Goal: Communication & Community: Answer question/provide support

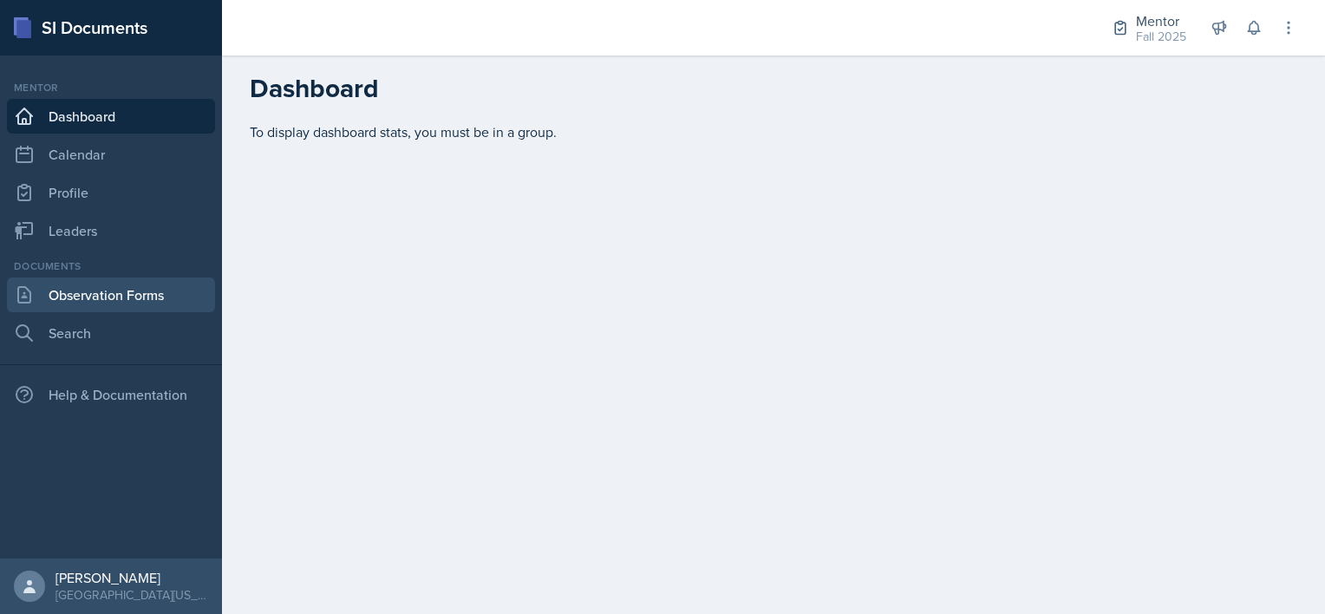
click at [117, 296] on link "Observation Forms" at bounding box center [111, 295] width 208 height 35
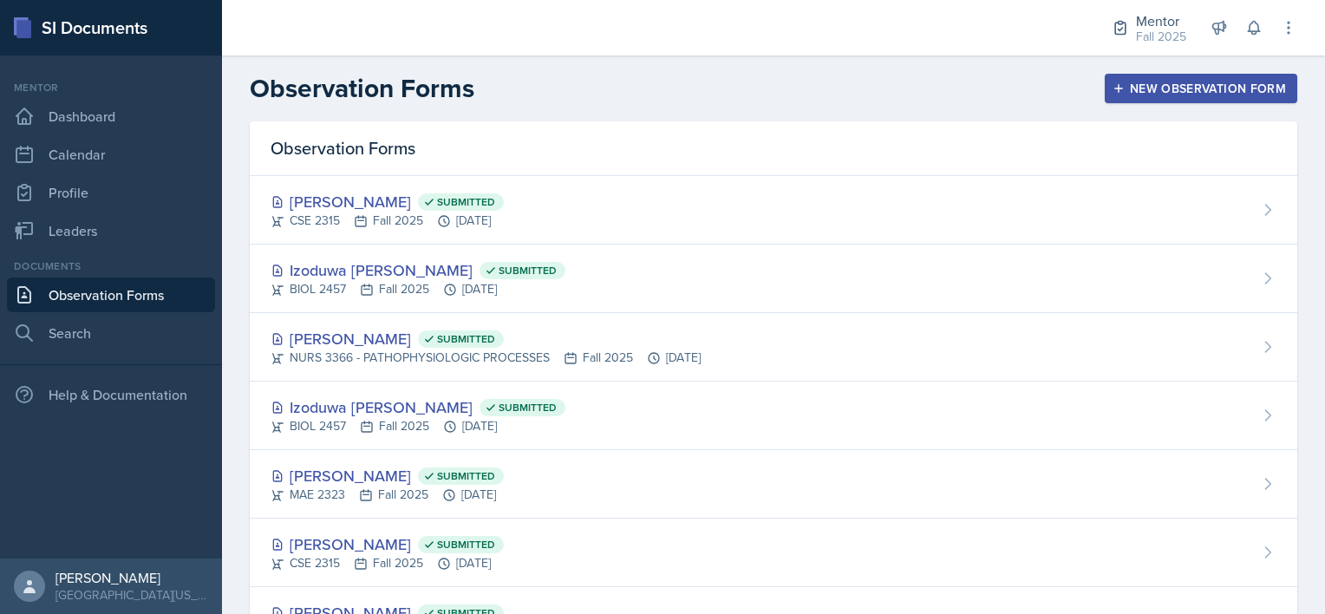
click at [1107, 101] on button "New Observation Form" at bounding box center [1201, 88] width 193 height 29
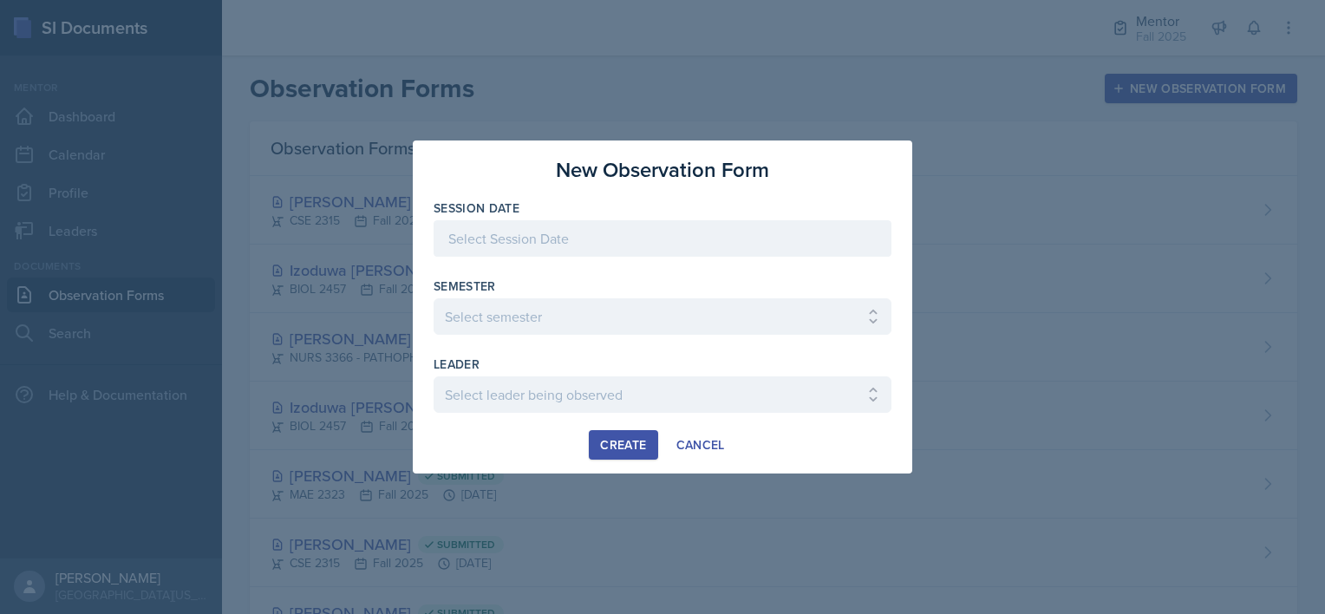
click at [584, 245] on div at bounding box center [663, 238] width 458 height 36
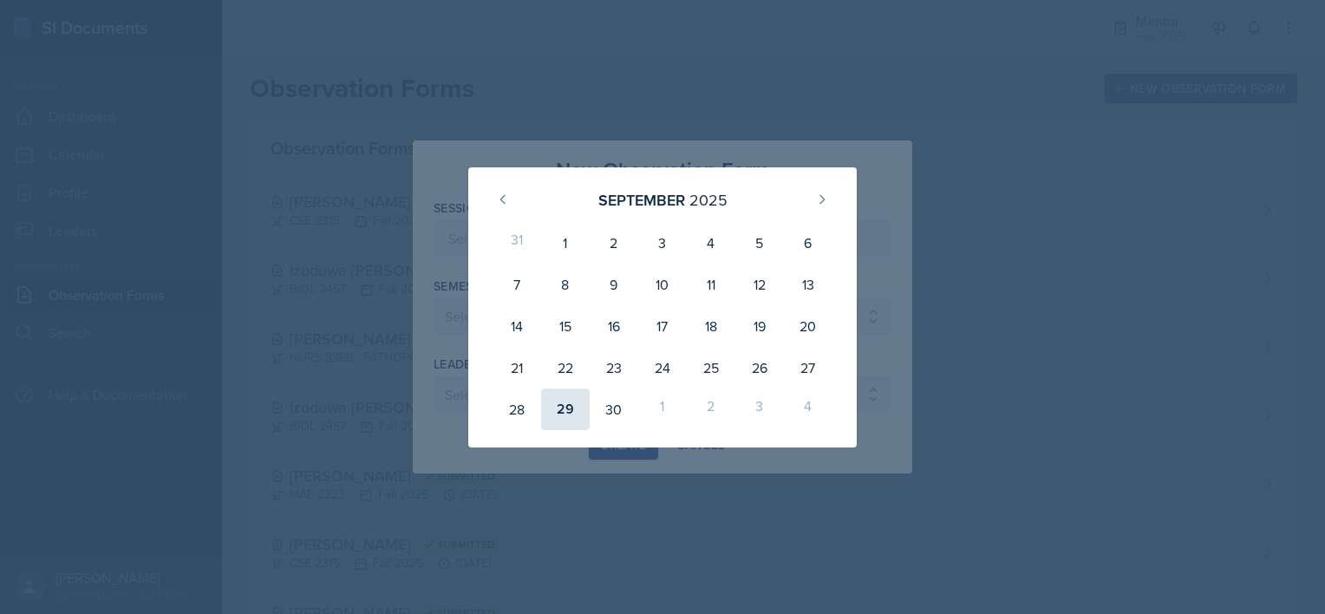
click at [562, 406] on div "29" at bounding box center [565, 410] width 49 height 42
type input "[DATE]"
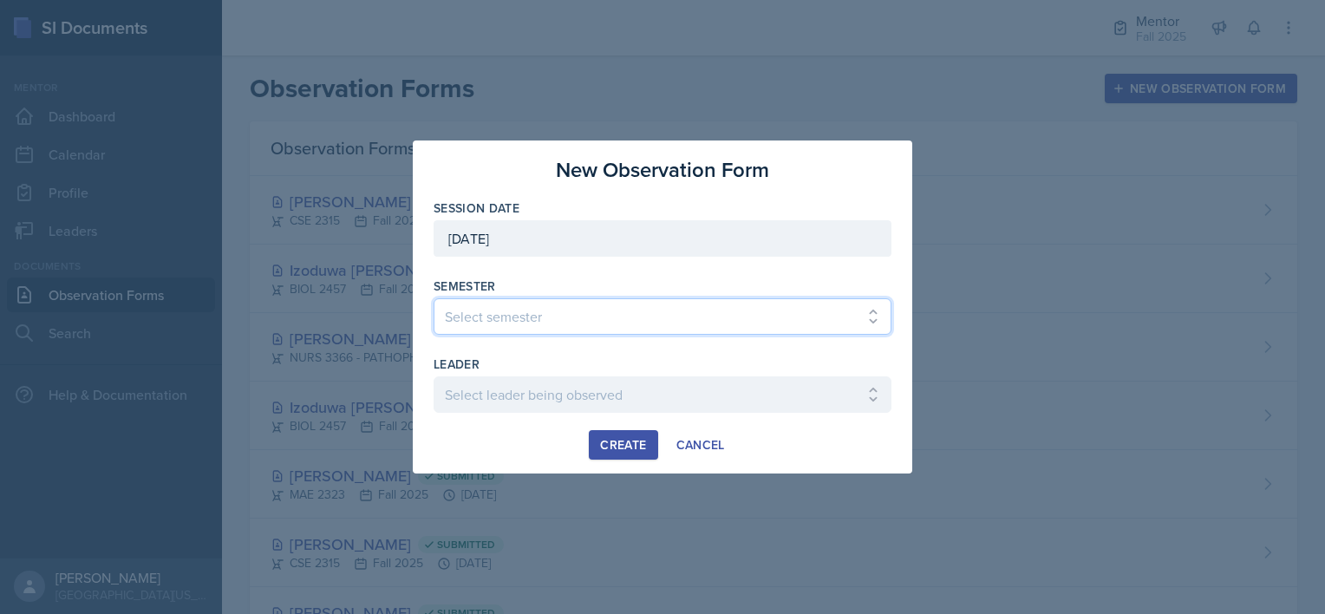
click at [524, 326] on select "Select semester All Fall 2024 Spring 2025 Fall 2025 Spring 2024 Fall 2023" at bounding box center [663, 316] width 458 height 36
select select "a8c40de0-d7eb-4f82-90ee-ac0c6ce45f71"
click at [434, 298] on select "Select semester All Fall 2024 Spring 2025 Fall 2025 Spring 2024 Fall 2023" at bounding box center [663, 316] width 458 height 36
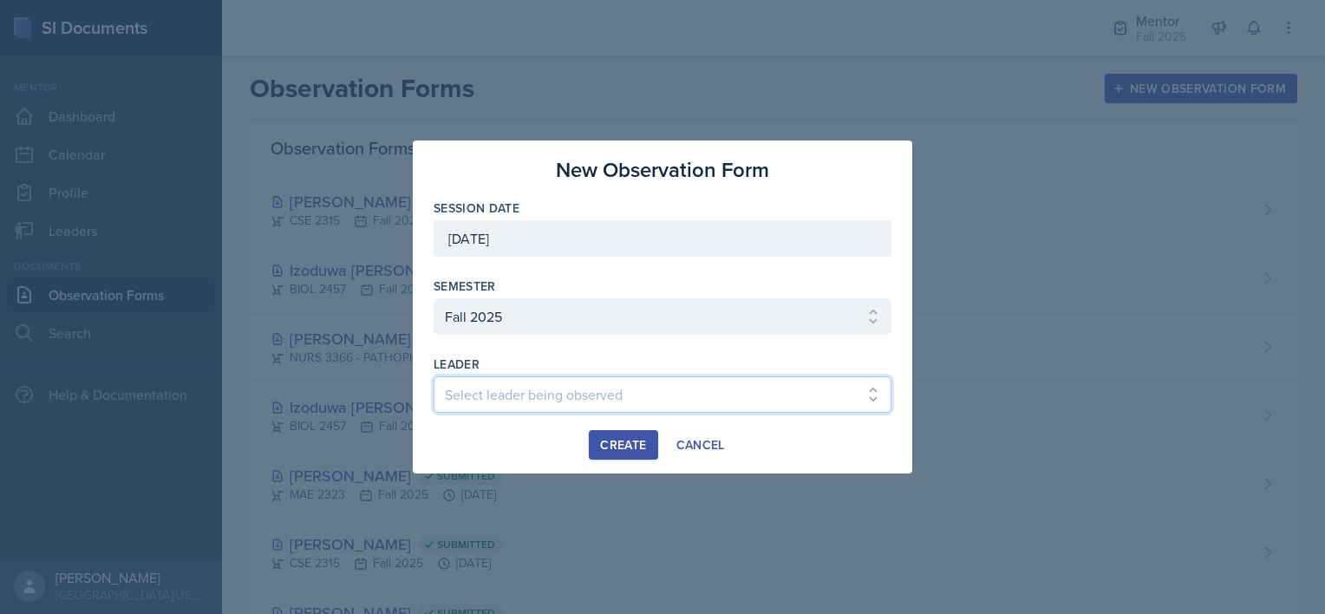
click at [525, 389] on select "Select leader being observed [PERSON_NAME] / BIOL 2458 / Gautam's Group [PERSON…" at bounding box center [663, 394] width 458 height 36
select select "06b4a7b1-7536-4160-a1d1-5839c5708ae1"
click at [434, 376] on select "Select leader being observed [PERSON_NAME] / BIOL 2458 / Gautam's Group [PERSON…" at bounding box center [663, 394] width 458 height 36
click at [622, 442] on div "Create" at bounding box center [623, 445] width 46 height 14
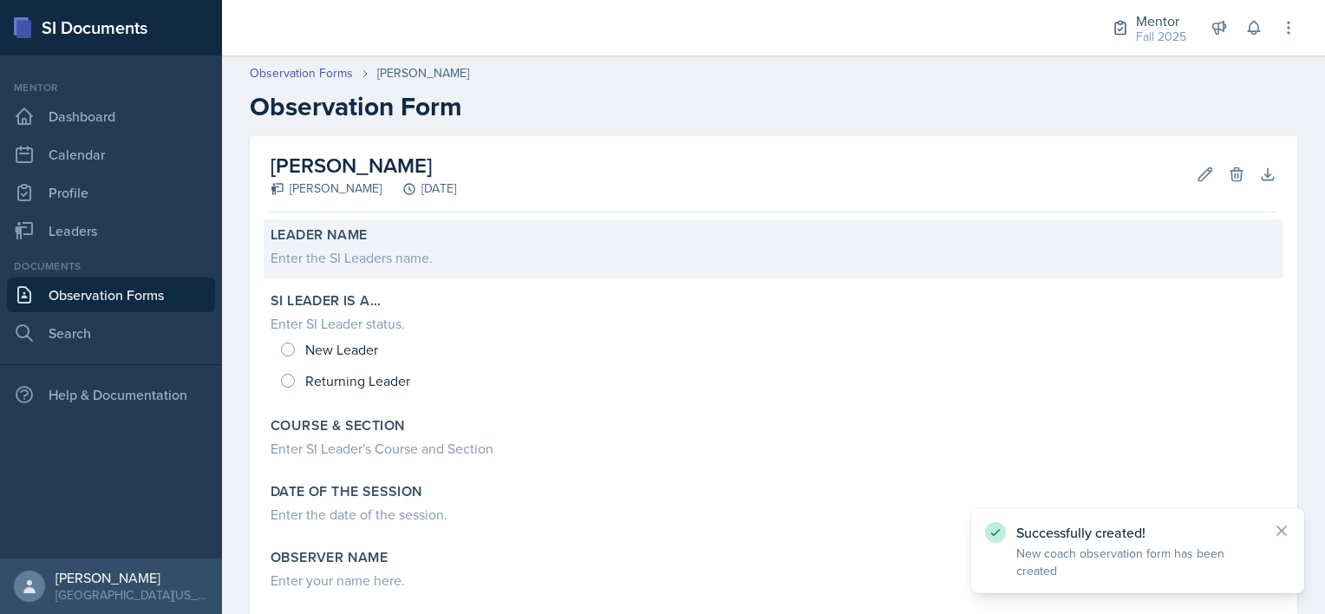
click at [413, 251] on div "Enter the SI Leaders name." at bounding box center [774, 257] width 1006 height 21
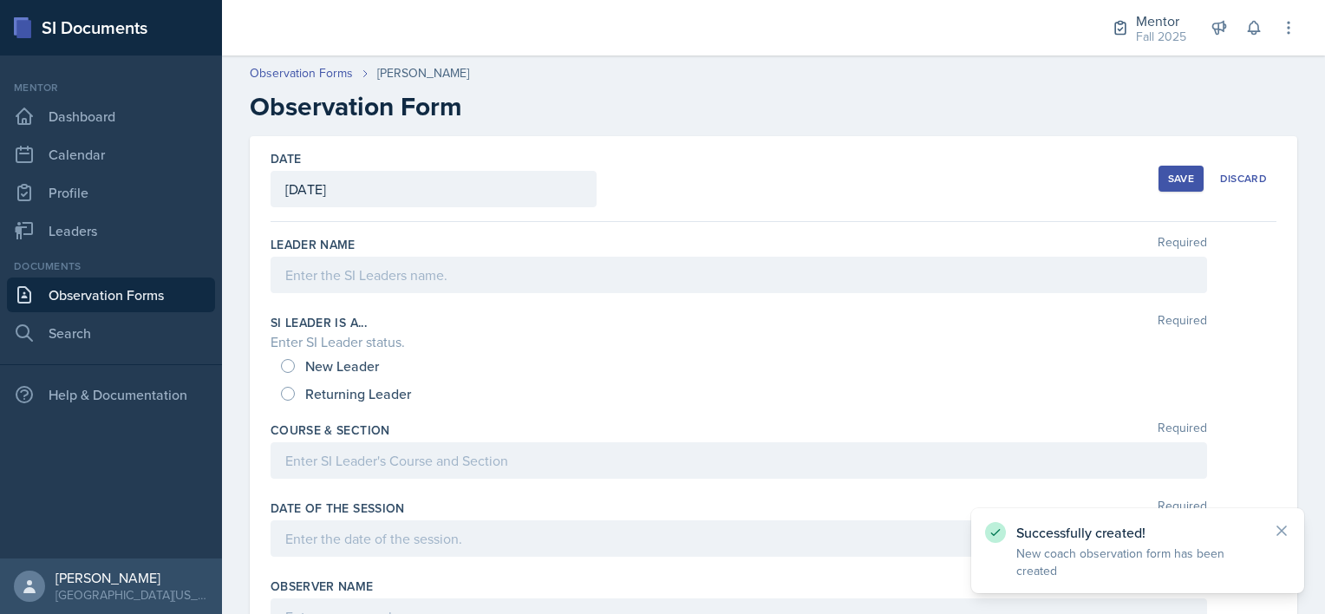
click at [364, 291] on div at bounding box center [739, 275] width 937 height 36
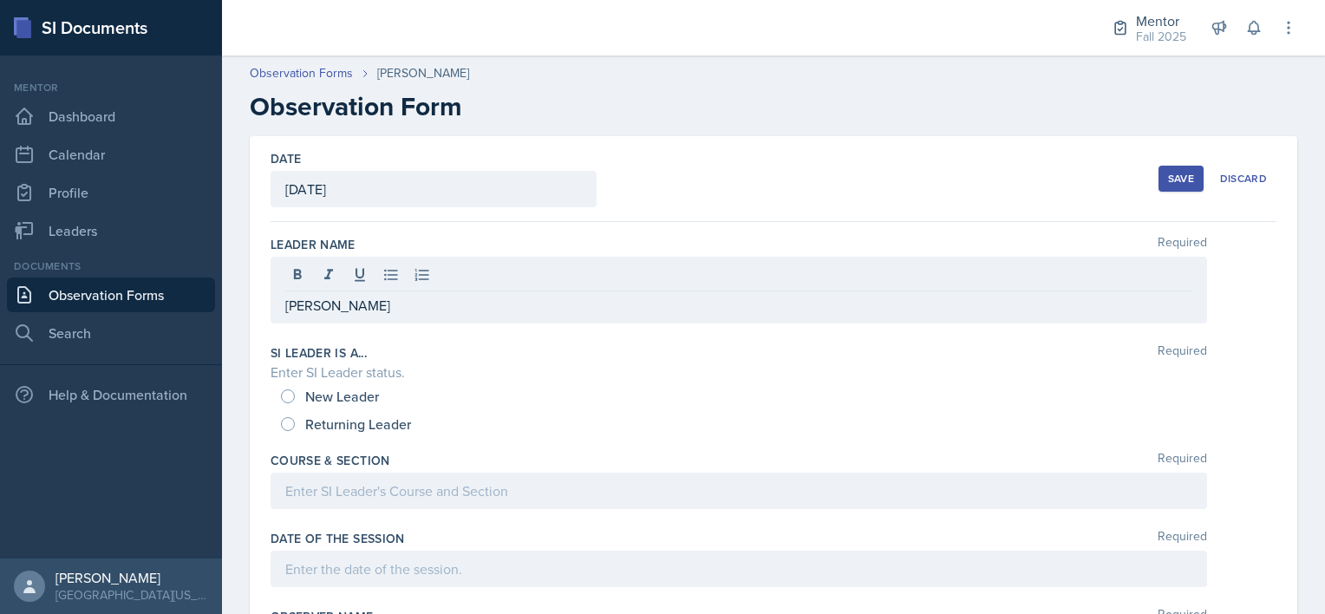
click at [549, 245] on div "Leader Name Required" at bounding box center [774, 244] width 1006 height 17
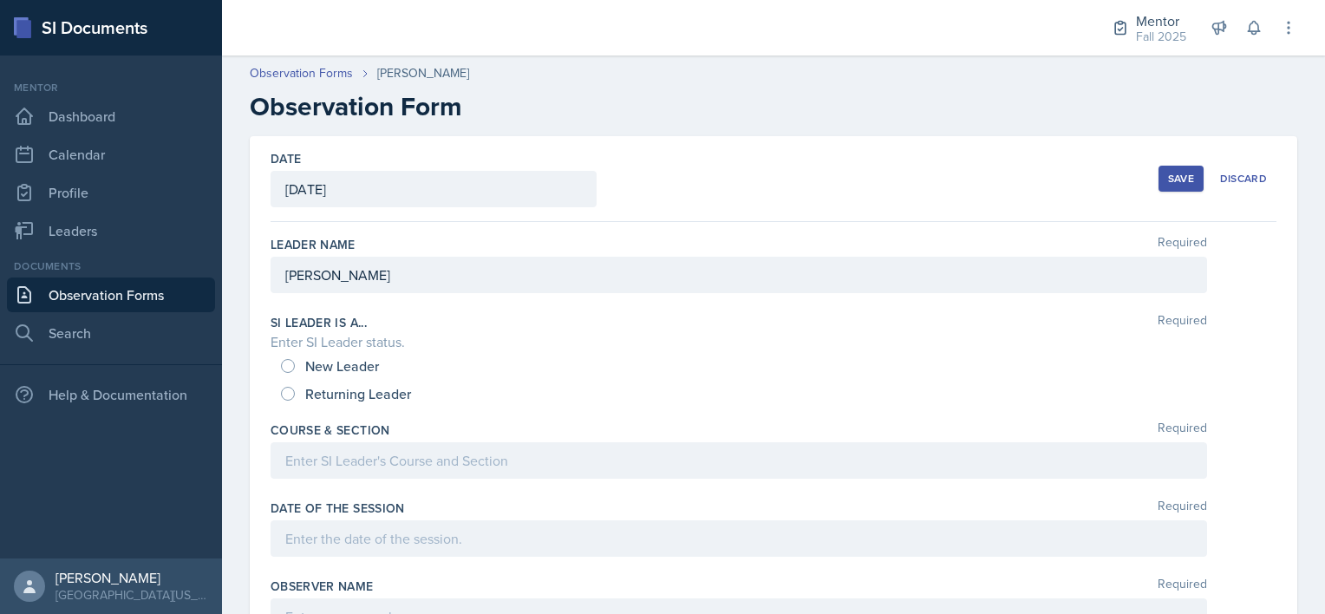
click at [286, 372] on div "New Leader" at bounding box center [331, 366] width 101 height 28
click at [289, 364] on input "New Leader" at bounding box center [288, 366] width 14 height 14
radio input "true"
click at [288, 464] on div at bounding box center [739, 460] width 937 height 36
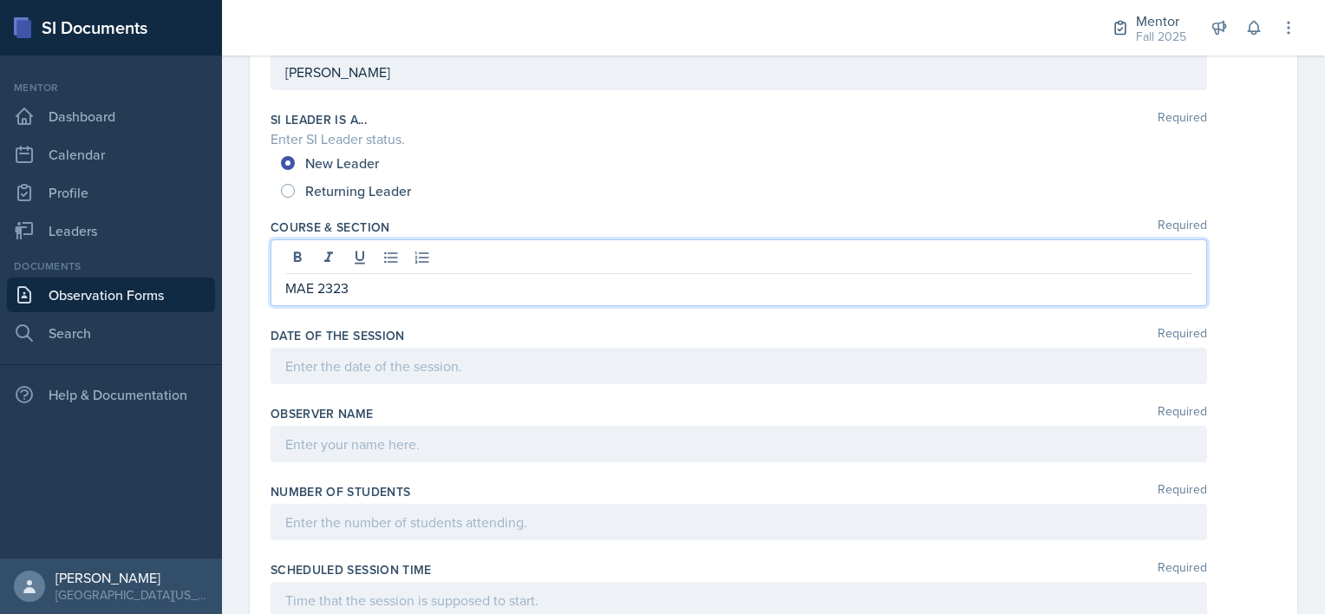
click at [367, 376] on p at bounding box center [738, 366] width 907 height 21
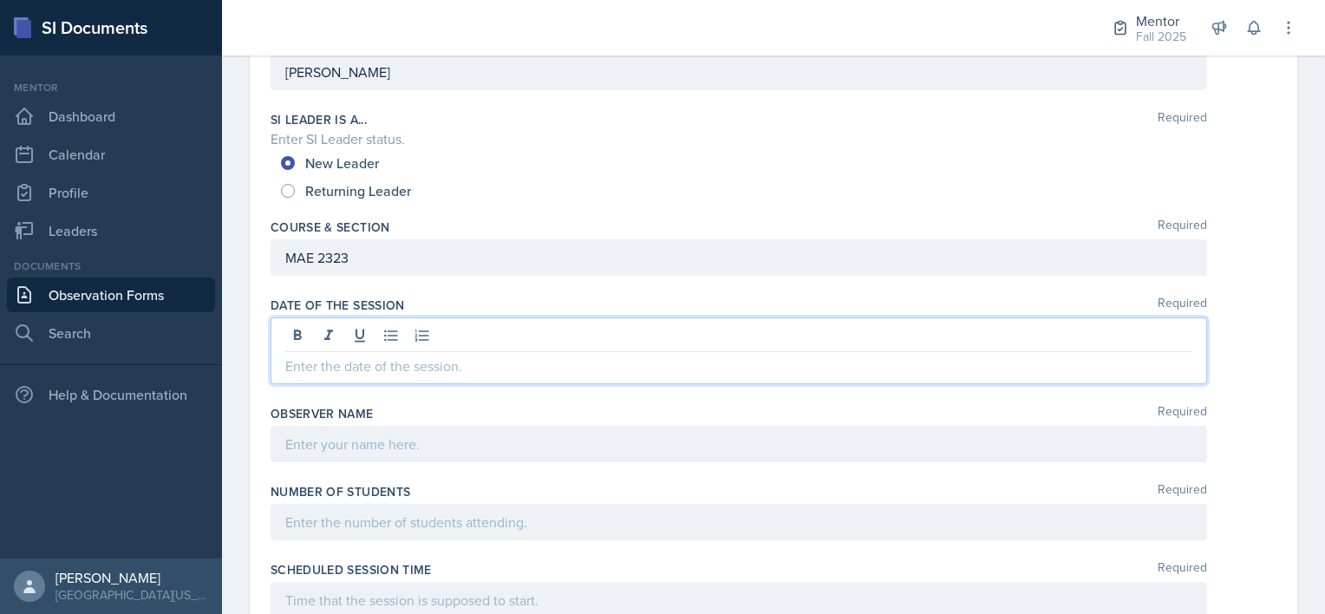
scroll to position [173, 0]
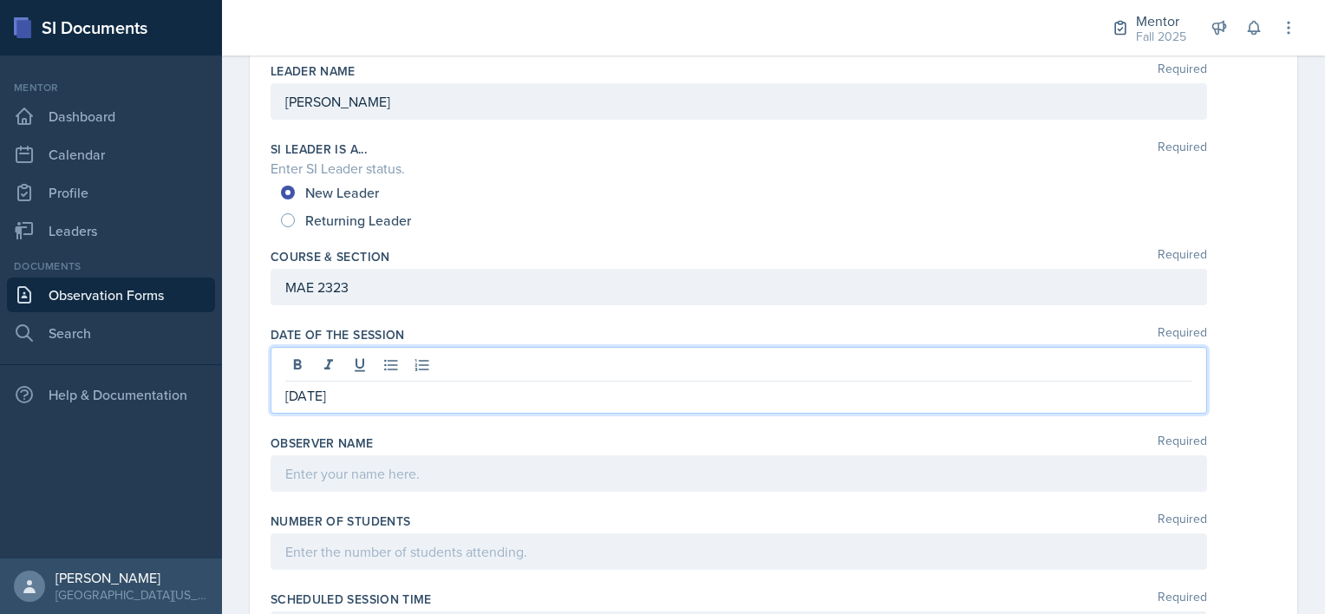
click at [326, 479] on div at bounding box center [739, 473] width 937 height 36
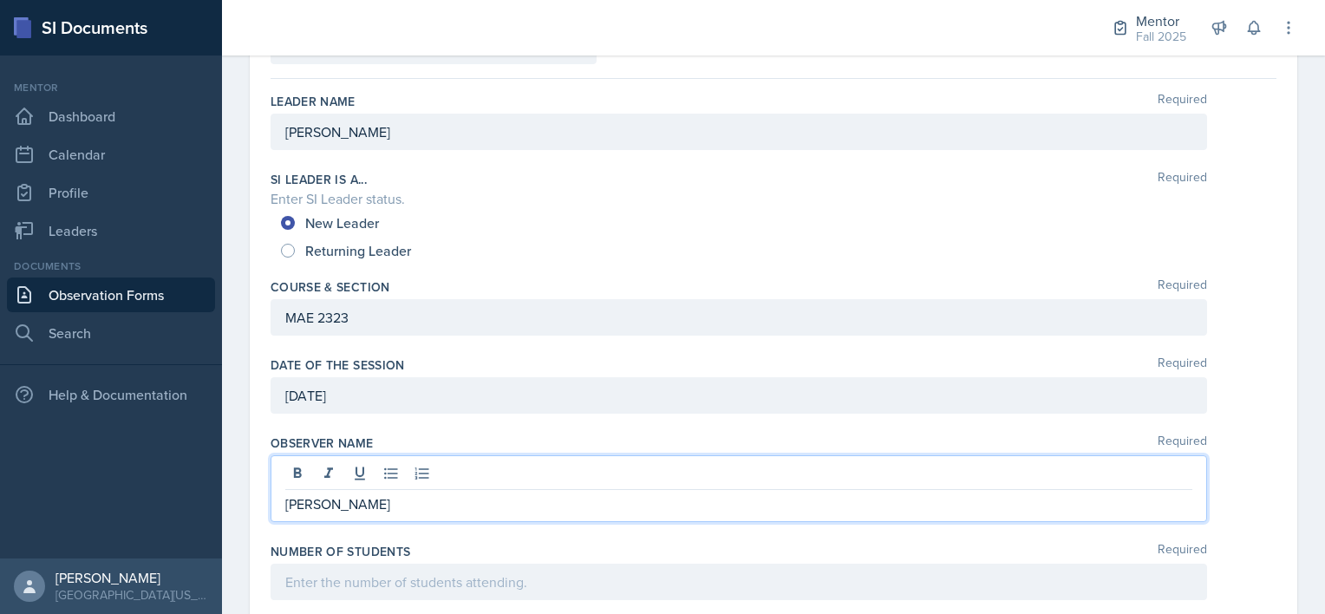
scroll to position [244, 0]
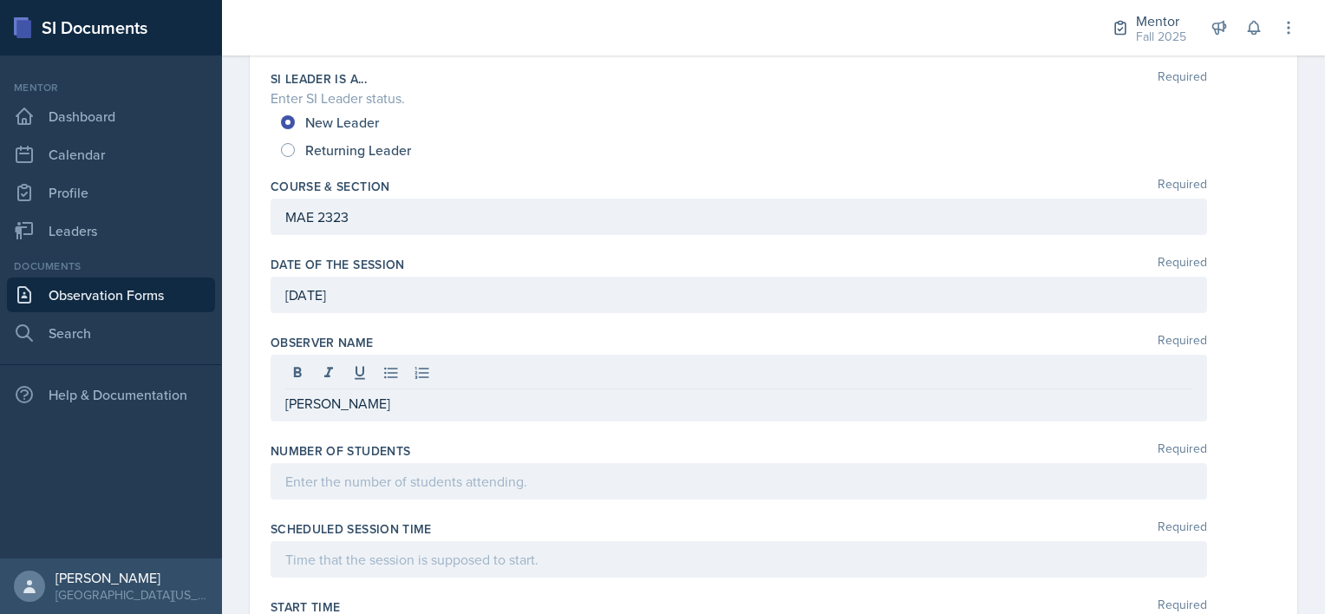
click at [298, 492] on div at bounding box center [739, 481] width 937 height 36
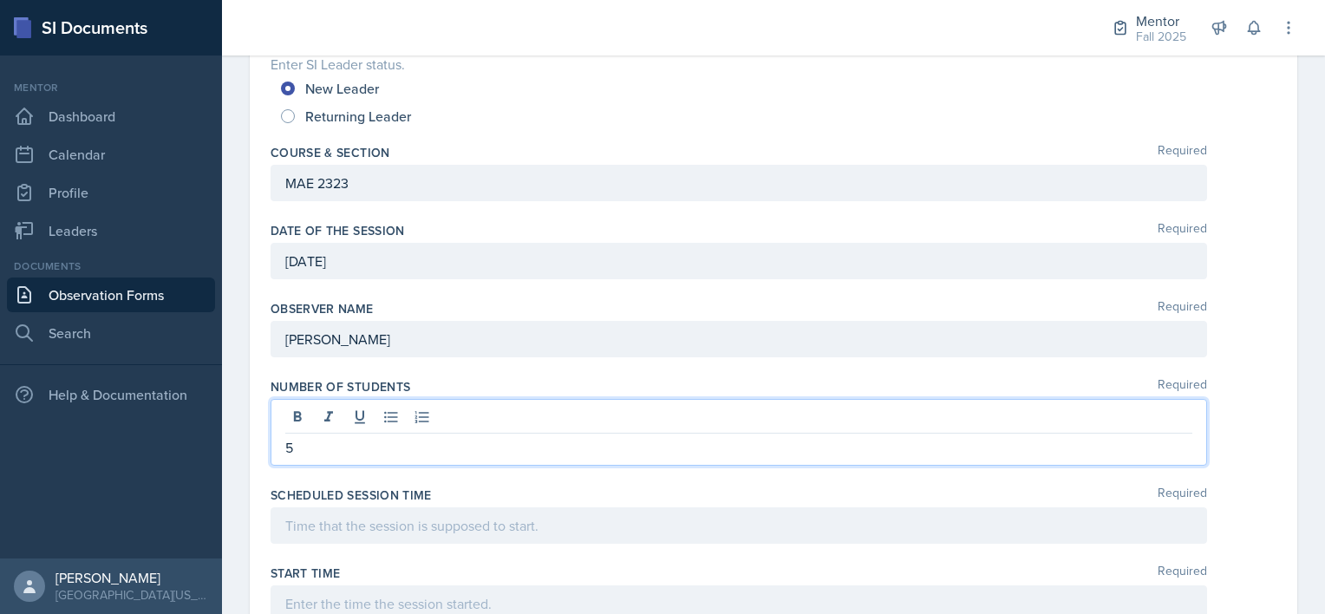
click at [298, 527] on p at bounding box center [738, 525] width 907 height 21
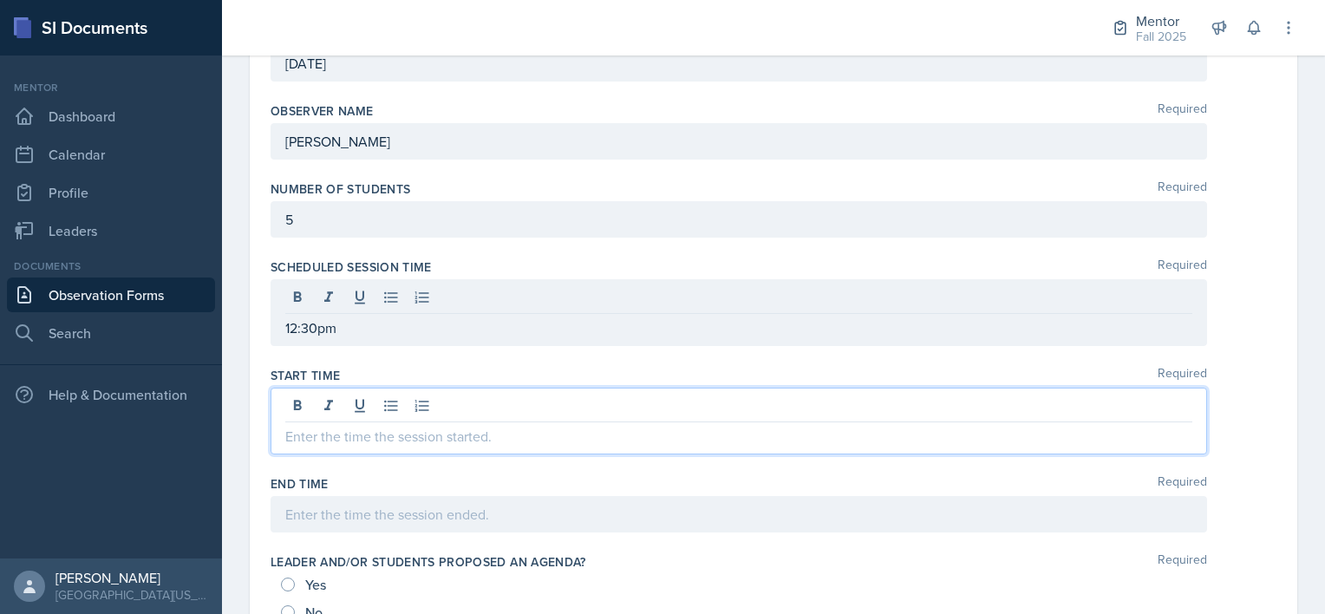
click at [305, 429] on p at bounding box center [738, 436] width 907 height 21
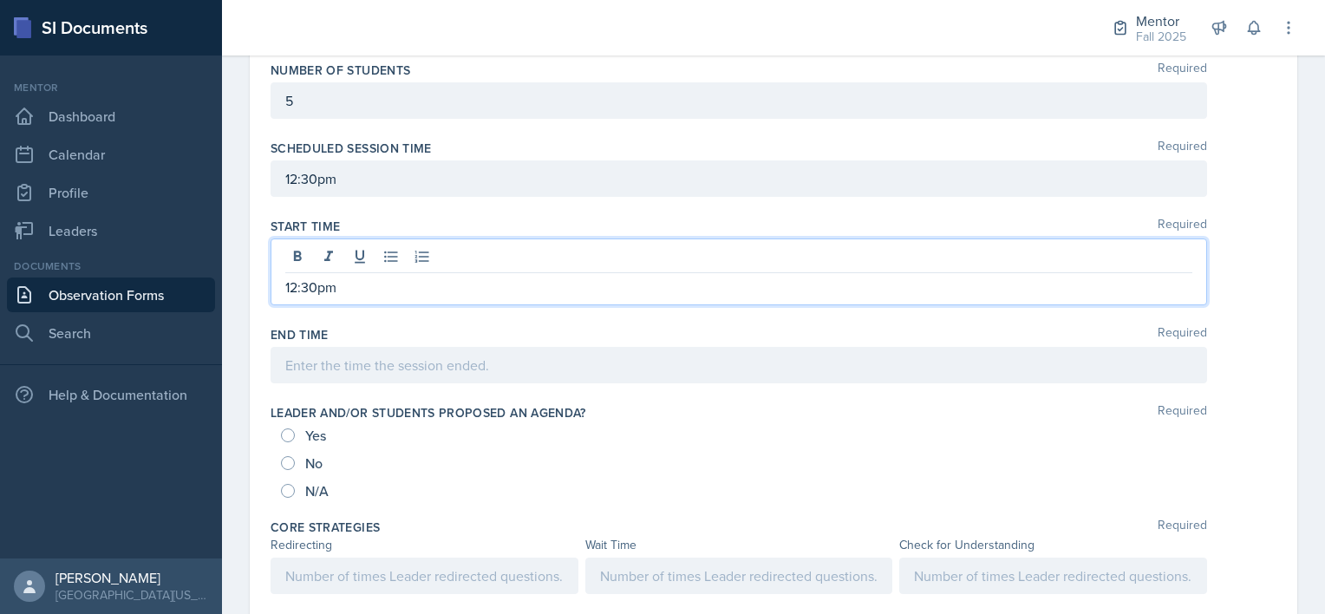
scroll to position [600, 0]
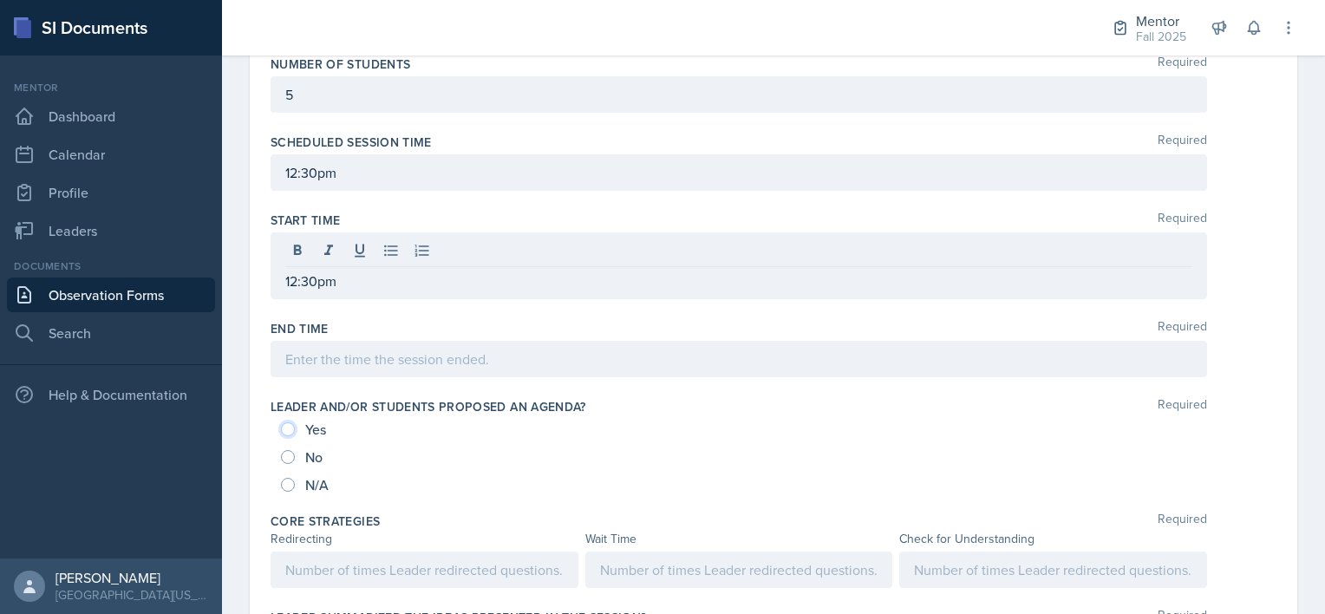
click at [288, 426] on input "Yes" at bounding box center [288, 429] width 14 height 14
radio input "true"
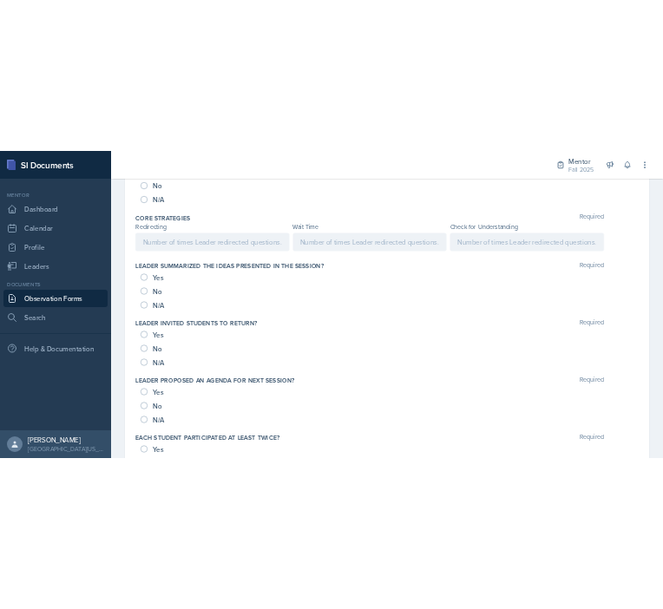
scroll to position [958, 0]
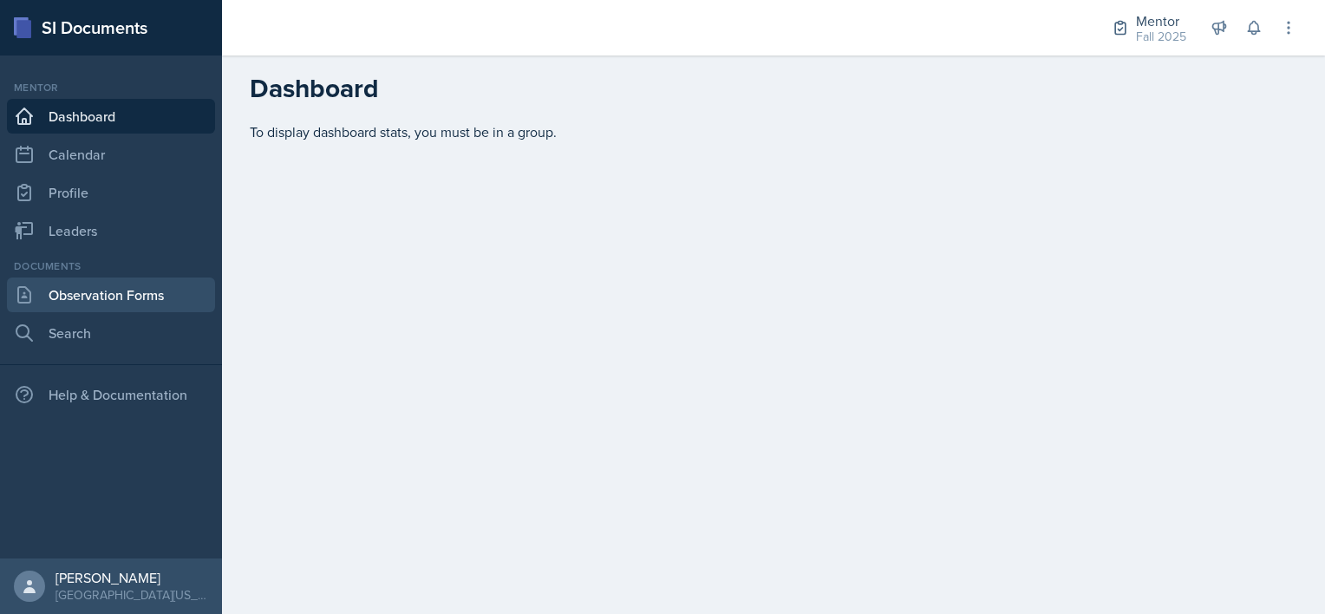
click at [132, 296] on link "Observation Forms" at bounding box center [111, 295] width 208 height 35
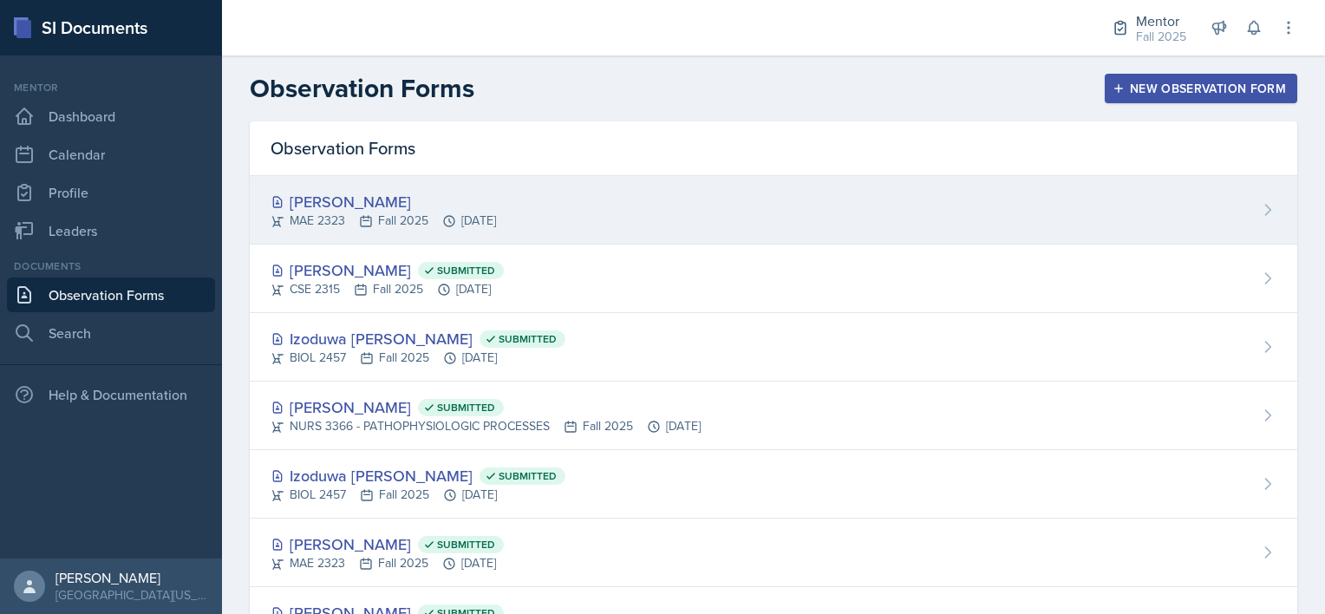
click at [461, 180] on div "Joel John MAE 2323 Fall 2025 Sep 29th, 2025" at bounding box center [774, 210] width 1048 height 69
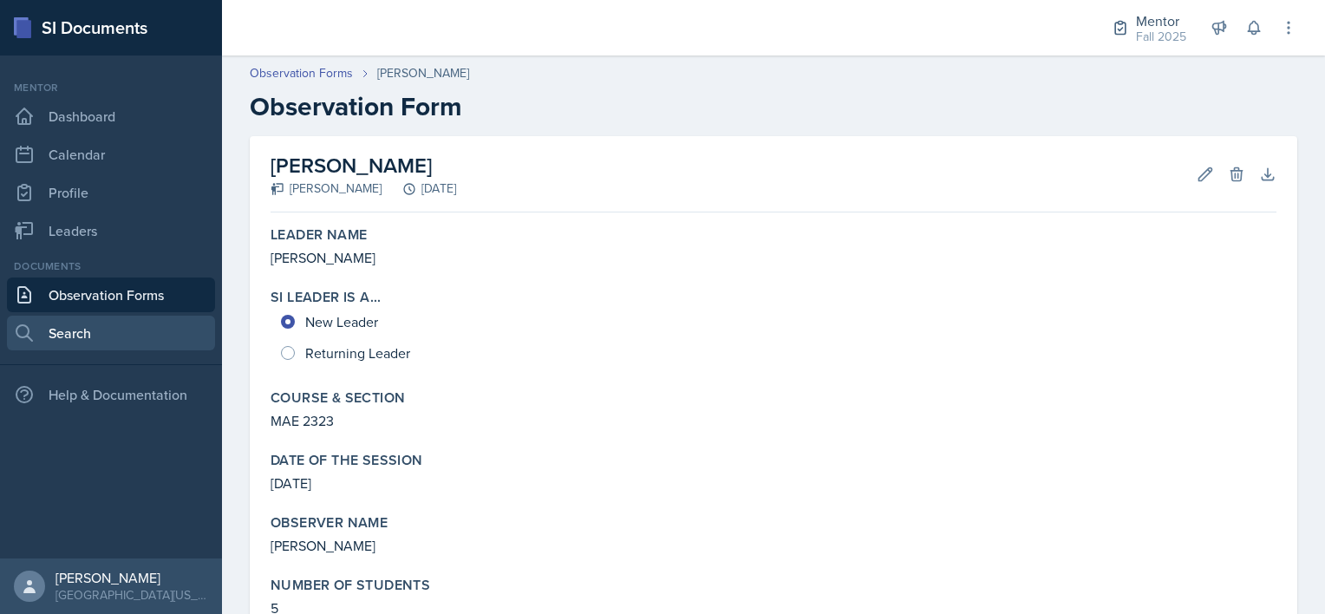
click at [88, 325] on link "Search" at bounding box center [111, 333] width 208 height 35
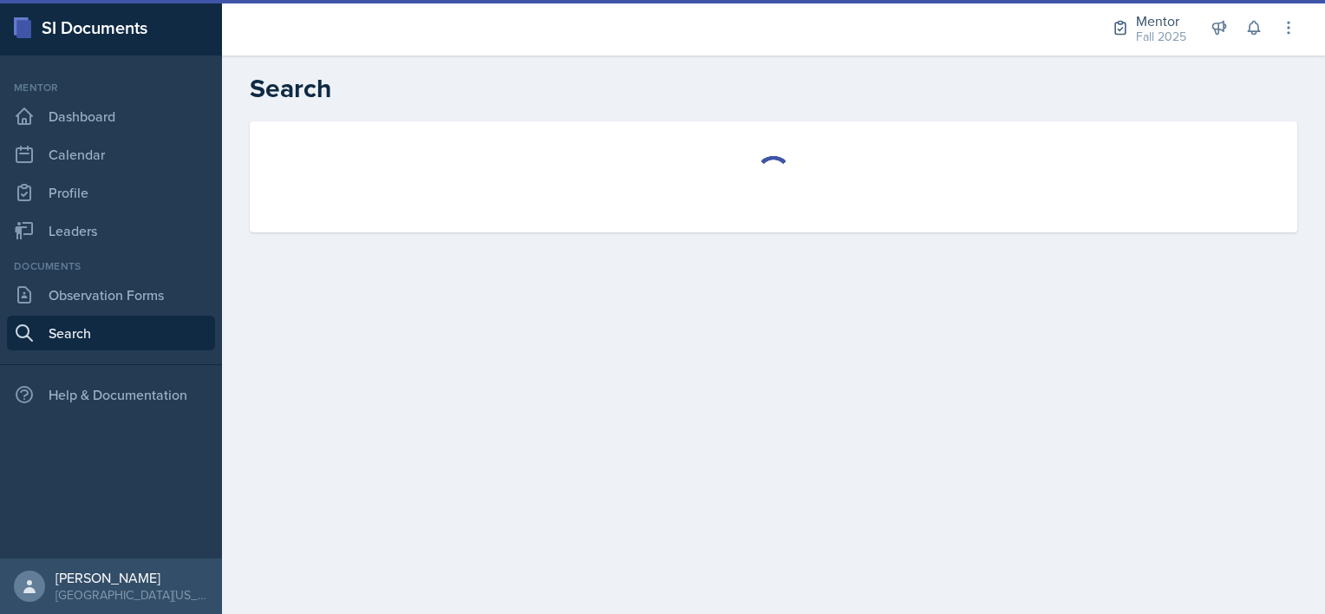
select select "all"
select select "1"
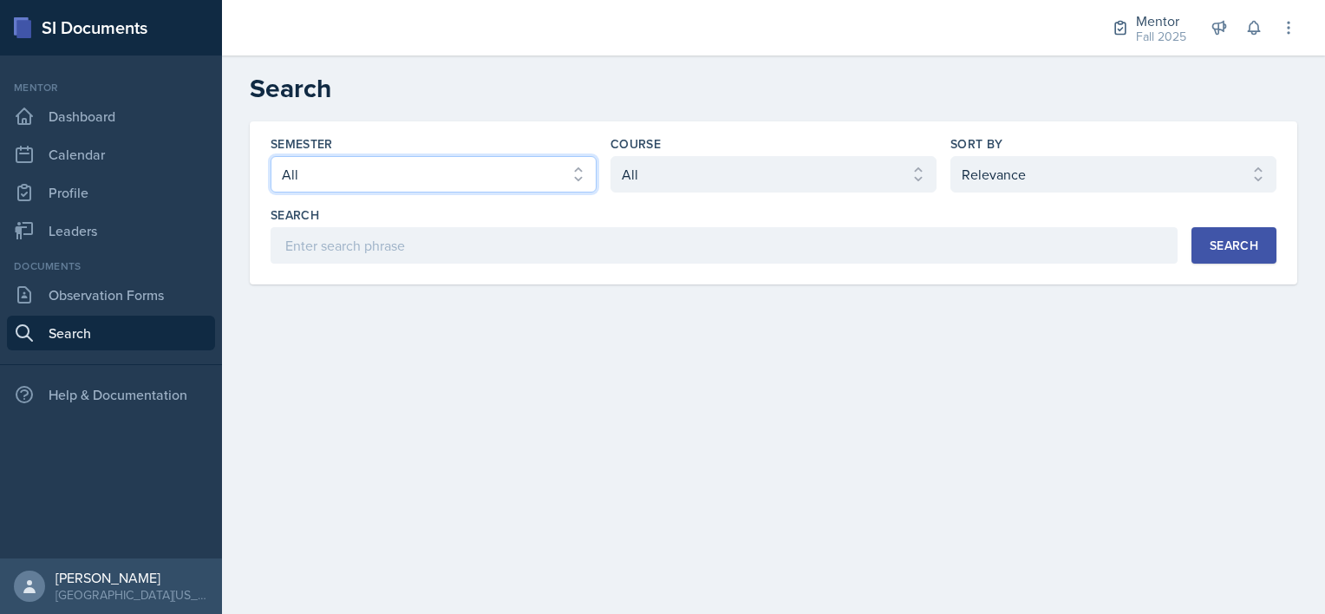
click at [396, 177] on select "Select semester All Fall 2025 Spring 2025 Fall 2024 Spring 2024 Fall 2023" at bounding box center [434, 174] width 326 height 36
select select "a8c40de0-d7eb-4f82-90ee-ac0c6ce45f71"
click at [271, 156] on select "Select semester All Fall 2025 Spring 2025 Fall 2024 Spring 2024 Fall 2023" at bounding box center [434, 174] width 326 height 36
click at [682, 172] on select "Select course All ASTR 1345 BIOL 1345 BIOL 1441 BIOL 1442 BIOL 2300 BIOL 2444 B…" at bounding box center [774, 174] width 326 height 36
select select "f38fd849-d0ec-484a-8edc-70f450eac01c"
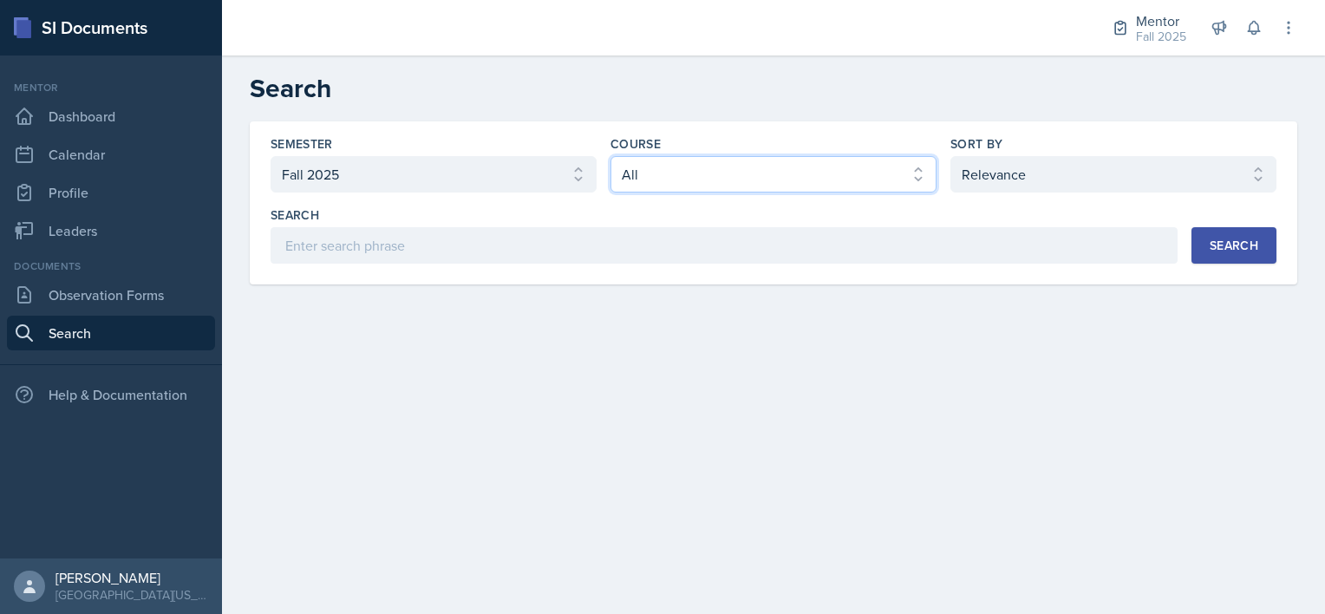
click at [611, 156] on select "Select course All ASTR 1345 BIOL 1345 BIOL 1441 BIOL 1442 BIOL 2300 BIOL 2444 B…" at bounding box center [774, 174] width 326 height 36
click at [1047, 178] on select "Select sort by Relevance Document Date (Asc) Document Date (Desc)" at bounding box center [1114, 174] width 326 height 36
select select "3"
click at [951, 156] on select "Select sort by Relevance Document Date (Asc) Document Date (Desc)" at bounding box center [1114, 174] width 326 height 36
click at [1218, 245] on div "Search" at bounding box center [1234, 246] width 49 height 14
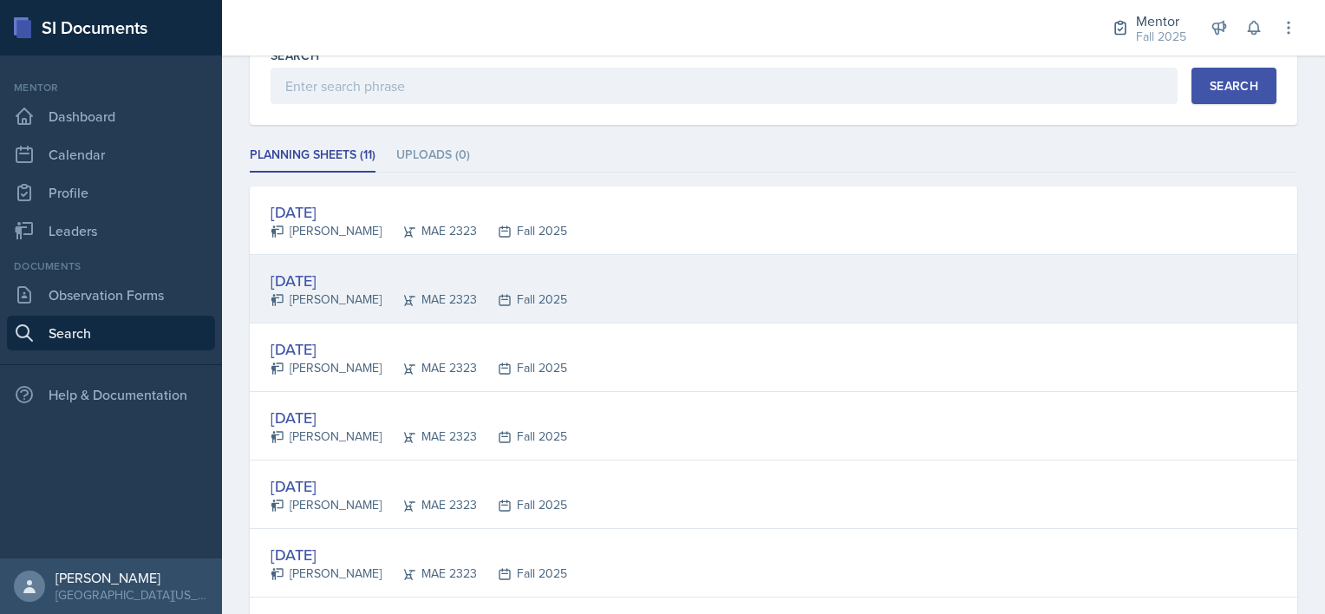
scroll to position [160, 0]
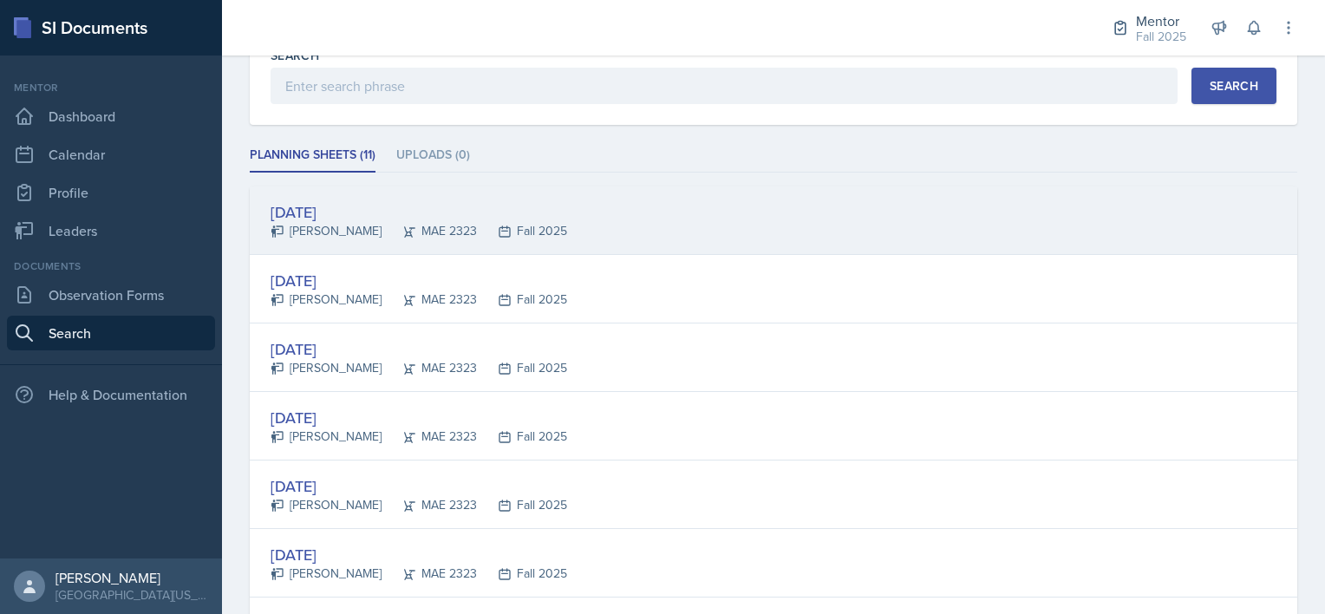
click at [605, 231] on div "Sep 29th, 2025 Joel John MAE 2323 Fall 2025" at bounding box center [774, 220] width 1048 height 69
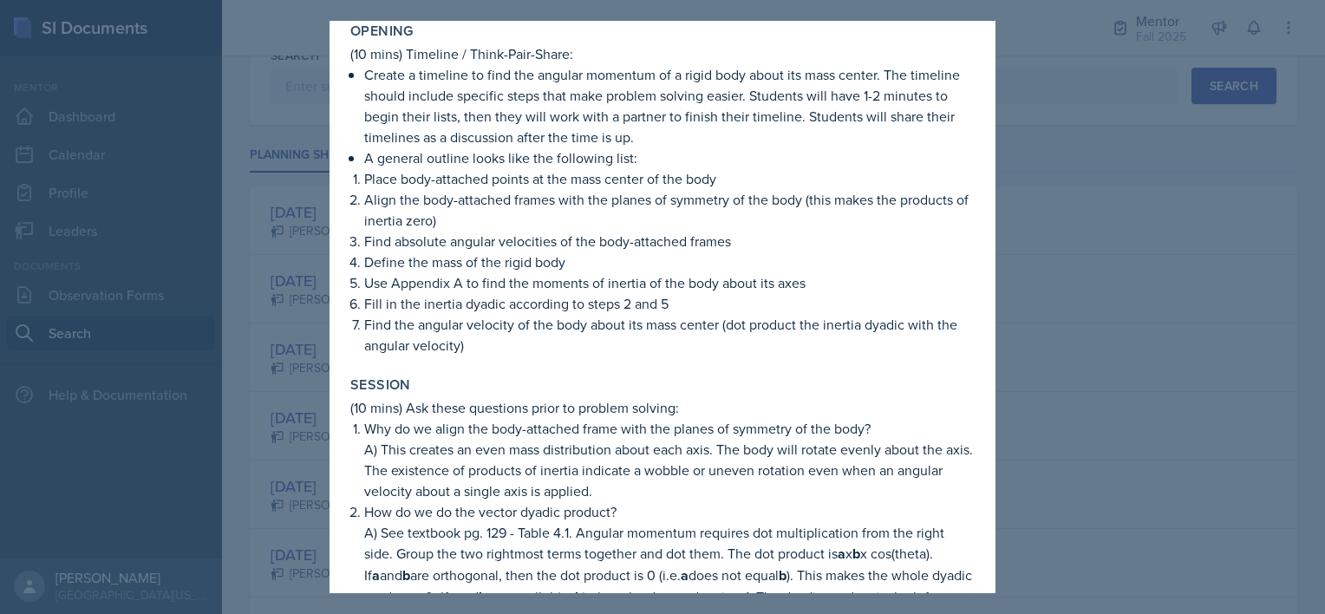
scroll to position [0, 0]
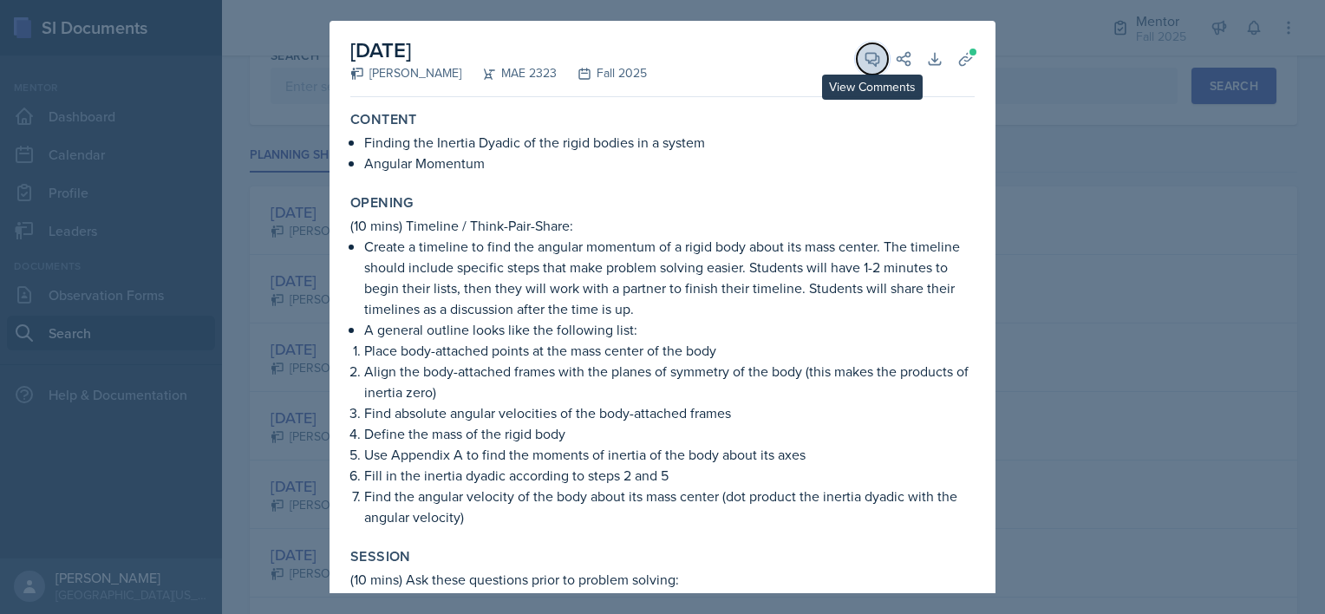
click at [864, 59] on icon at bounding box center [872, 58] width 17 height 17
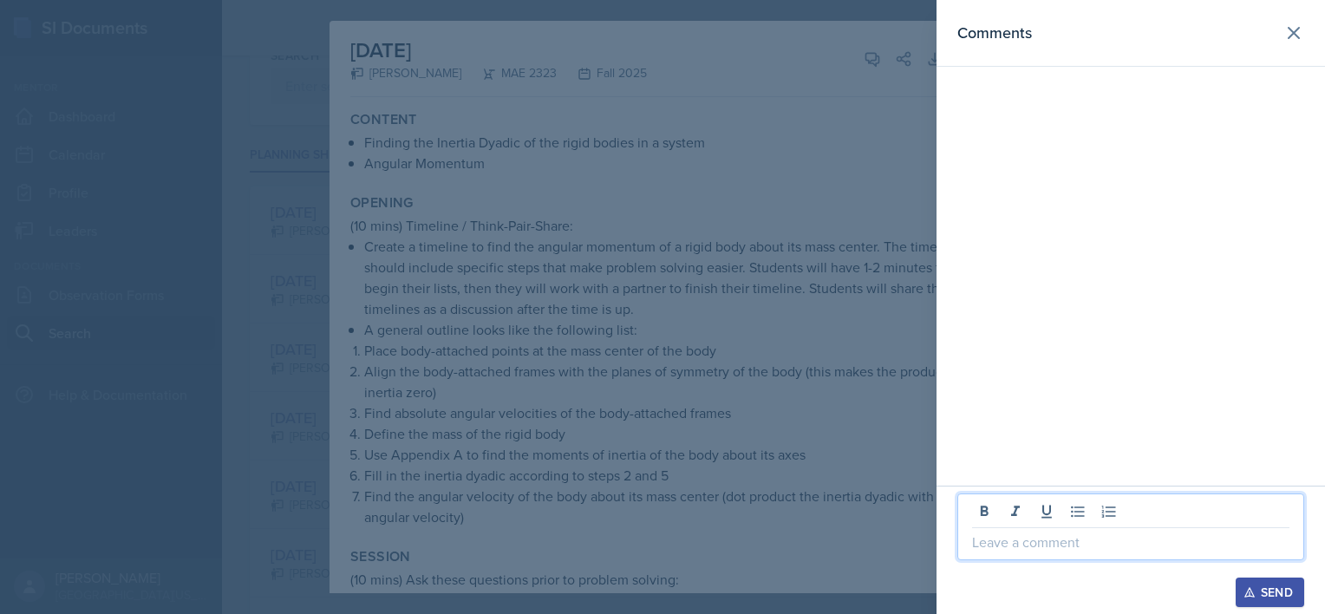
click at [972, 536] on p at bounding box center [1130, 542] width 317 height 21
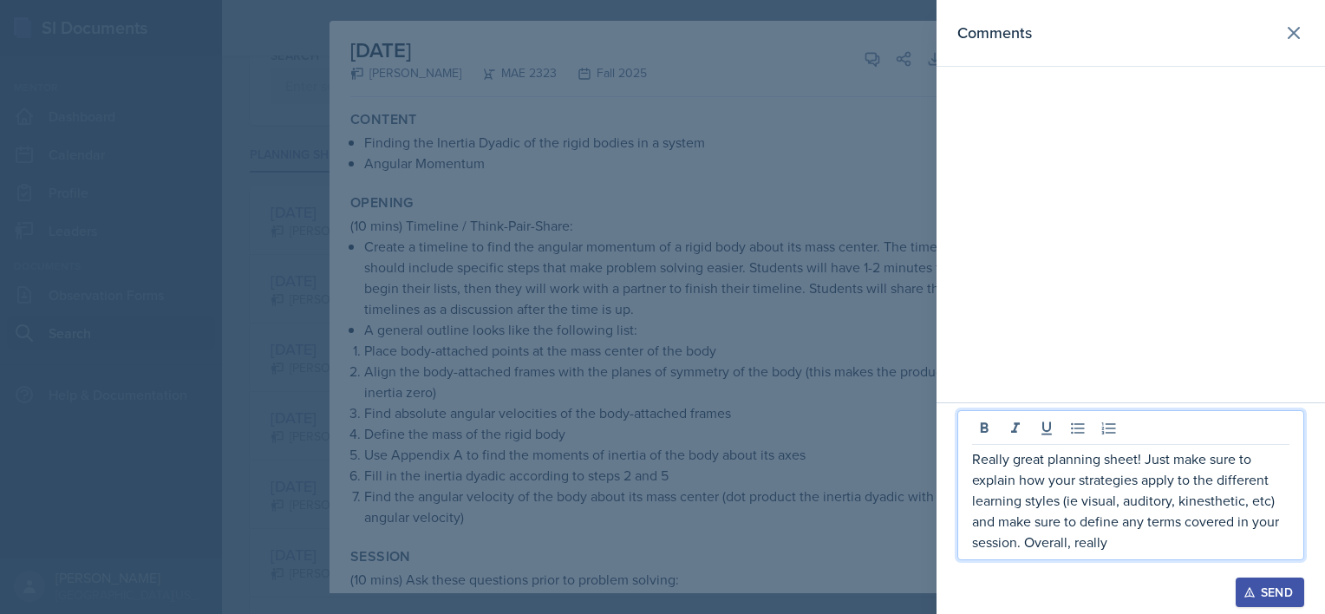
click at [1108, 545] on p "Really great planning sheet! Just make sure to explain how your strategies appl…" at bounding box center [1130, 500] width 317 height 104
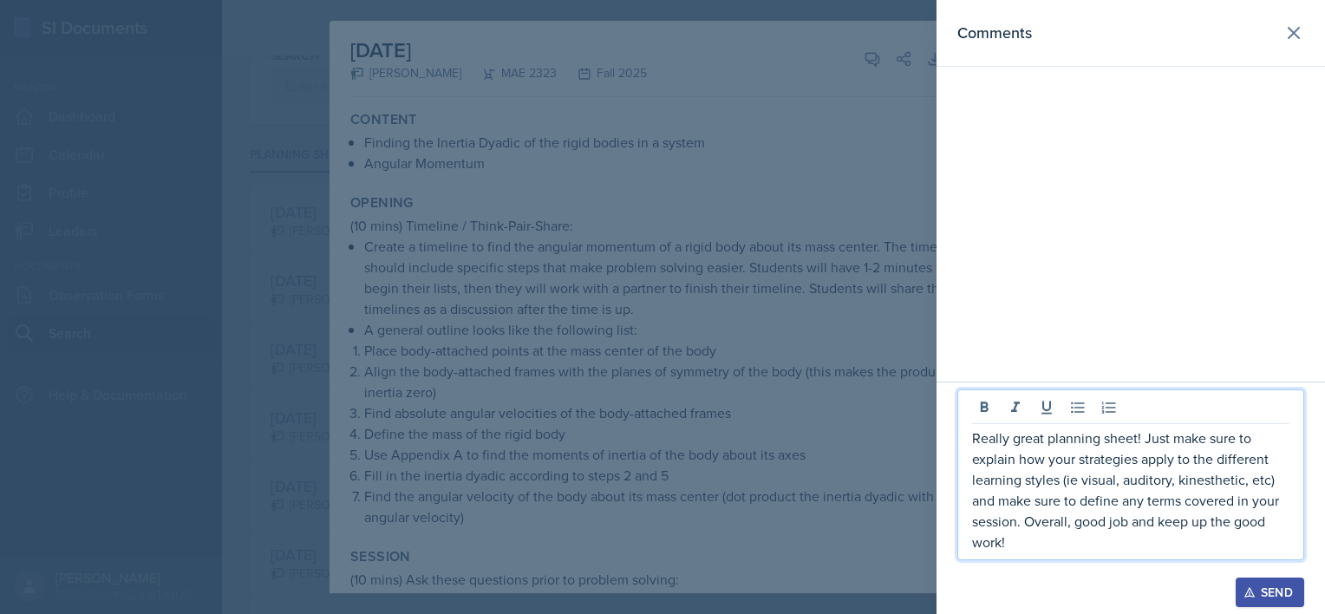
click at [1263, 595] on div "Send" at bounding box center [1270, 592] width 46 height 14
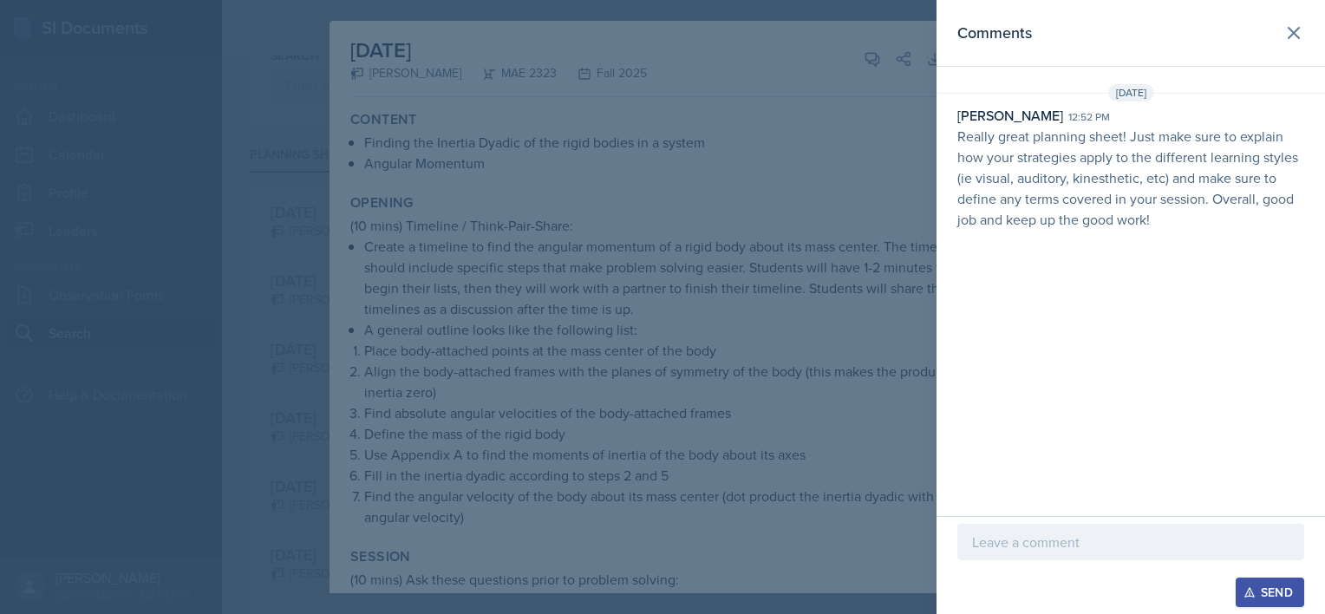
click at [791, 311] on div at bounding box center [662, 307] width 1325 height 614
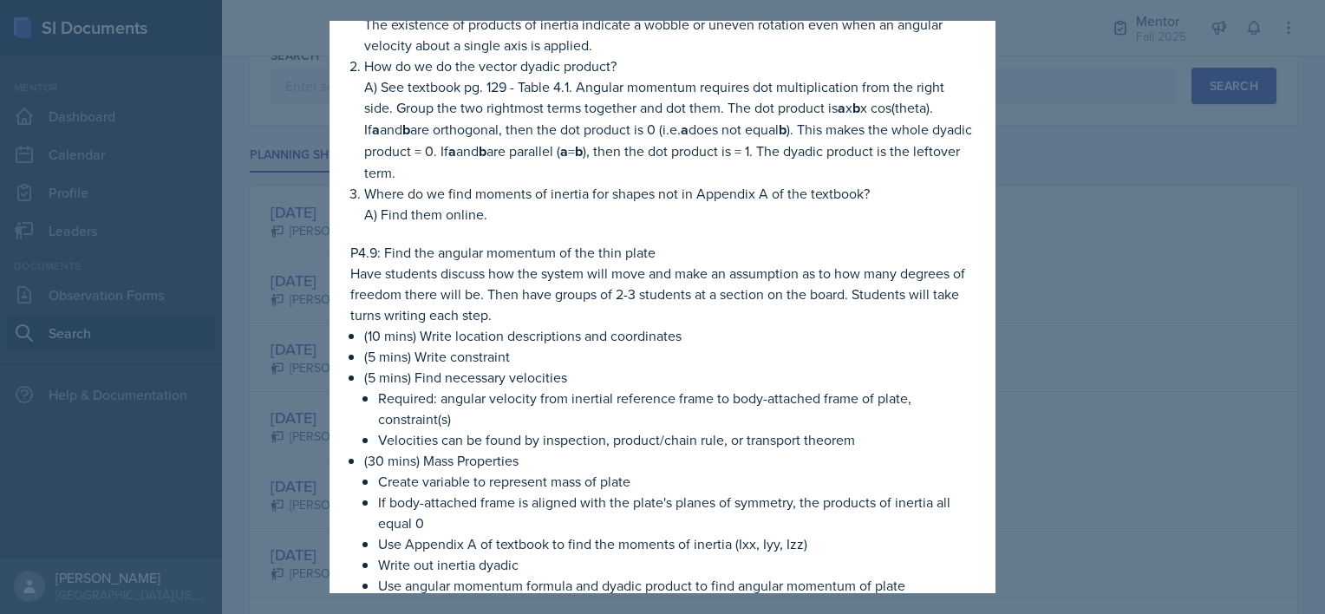
scroll to position [621, 0]
